Goal: Find specific page/section: Find specific page/section

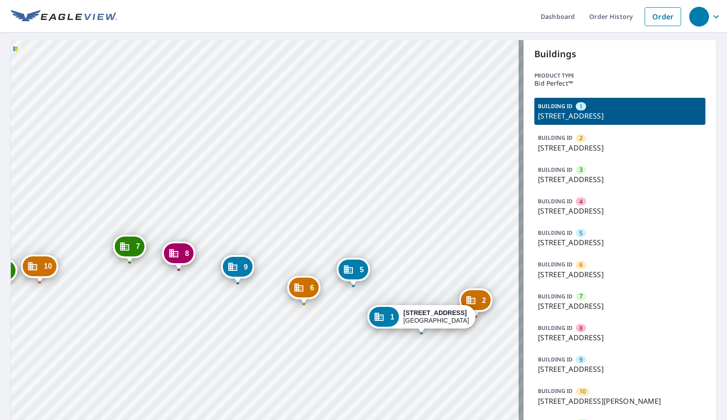
drag, startPoint x: 407, startPoint y: 226, endPoint x: 386, endPoint y: 192, distance: 40.4
click at [366, 196] on div "2 [STREET_ADDRESS] 3 [STREET_ADDRESS] 4 [STREET_ADDRESS] 5 [STREET_ADDRESS][GEO…" at bounding box center [267, 275] width 513 height 471
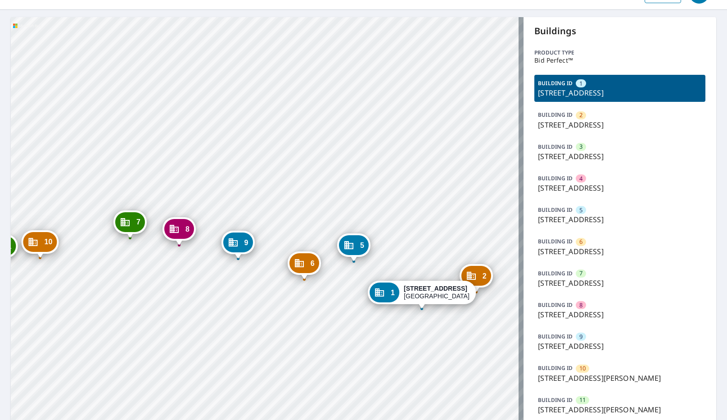
scroll to position [45, 0]
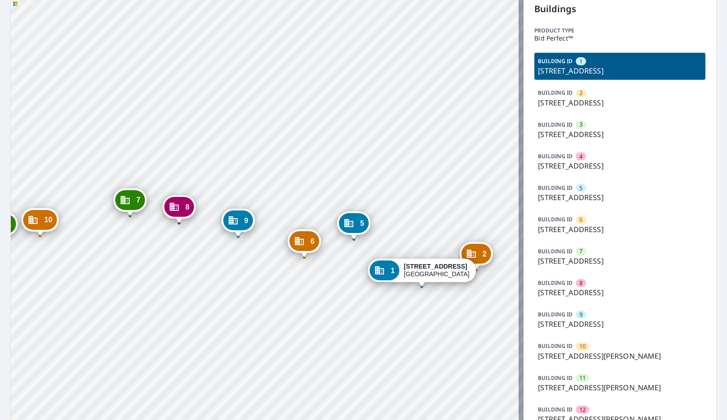
click at [606, 380] on div "BUILDING ID 11 [STREET_ADDRESS][PERSON_NAME]" at bounding box center [619, 382] width 171 height 27
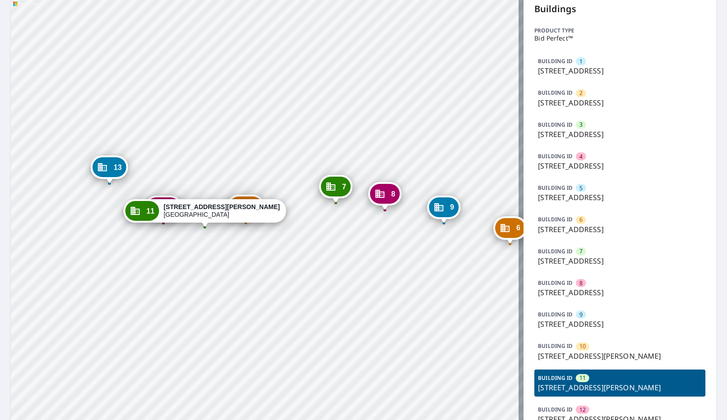
click at [397, 284] on div "1 [STREET_ADDRESS] 2 [STREET_ADDRESS] 3 [STREET_ADDRESS] 4 [STREET_ADDRESS][GEO…" at bounding box center [267, 230] width 513 height 471
click at [260, 207] on div "10" at bounding box center [246, 206] width 34 height 20
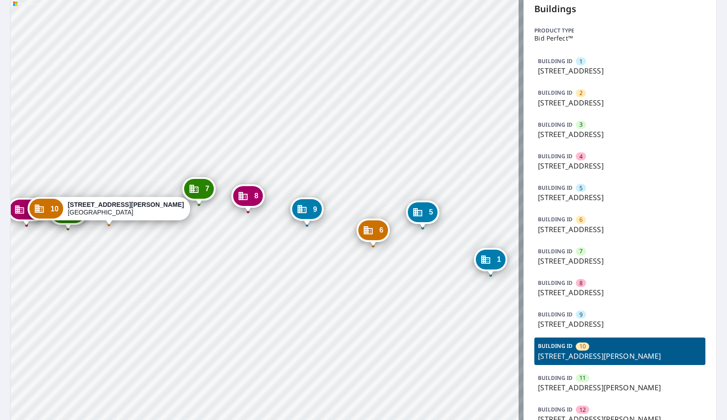
drag, startPoint x: 374, startPoint y: 255, endPoint x: 274, endPoint y: 246, distance: 100.3
click at [274, 246] on div "1 [STREET_ADDRESS] 2 [STREET_ADDRESS] 3 [STREET_ADDRESS] 4 [STREET_ADDRESS][GEO…" at bounding box center [267, 230] width 513 height 471
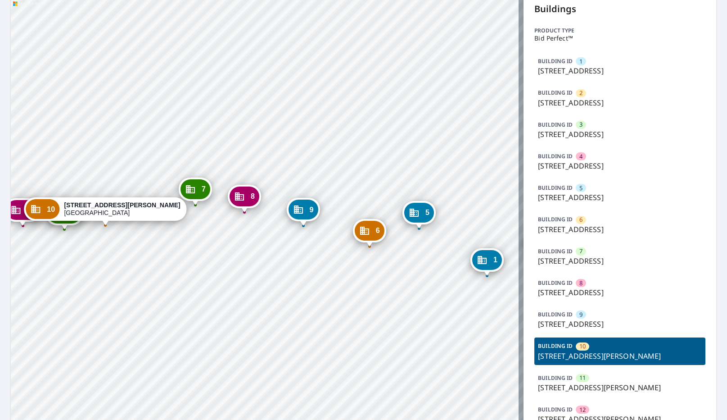
click at [364, 232] on icon "Dropped pin, building 6, Commercial property, 12121 Sugar Mill Rd Longmont, CO …" at bounding box center [364, 230] width 9 height 8
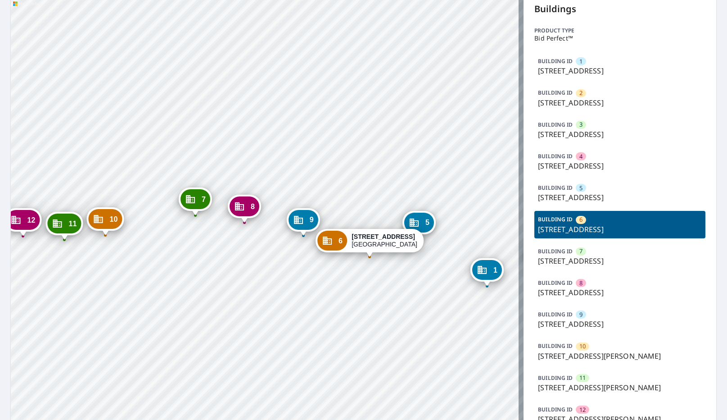
drag, startPoint x: 356, startPoint y: 170, endPoint x: 434, endPoint y: 185, distance: 79.7
click at [434, 185] on div "1 [STREET_ADDRESS] 2 [STREET_ADDRESS] 3 [STREET_ADDRESS] 4 [STREET_ADDRESS][GEO…" at bounding box center [267, 230] width 513 height 471
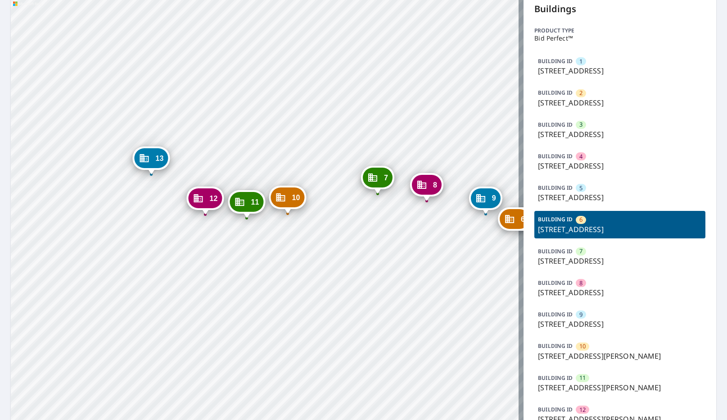
drag, startPoint x: 197, startPoint y: 183, endPoint x: 376, endPoint y: 161, distance: 180.5
click at [376, 161] on div "1 [STREET_ADDRESS] 2 [STREET_ADDRESS] 3 [STREET_ADDRESS] 4 [STREET_ADDRESS][GEO…" at bounding box center [267, 230] width 513 height 471
drag, startPoint x: 403, startPoint y: 158, endPoint x: 122, endPoint y: 153, distance: 281.0
click at [122, 153] on div "1 [STREET_ADDRESS] 2 [STREET_ADDRESS] 3 [STREET_ADDRESS] 4 [STREET_ADDRESS][GEO…" at bounding box center [267, 230] width 513 height 471
